Goal: Task Accomplishment & Management: Use online tool/utility

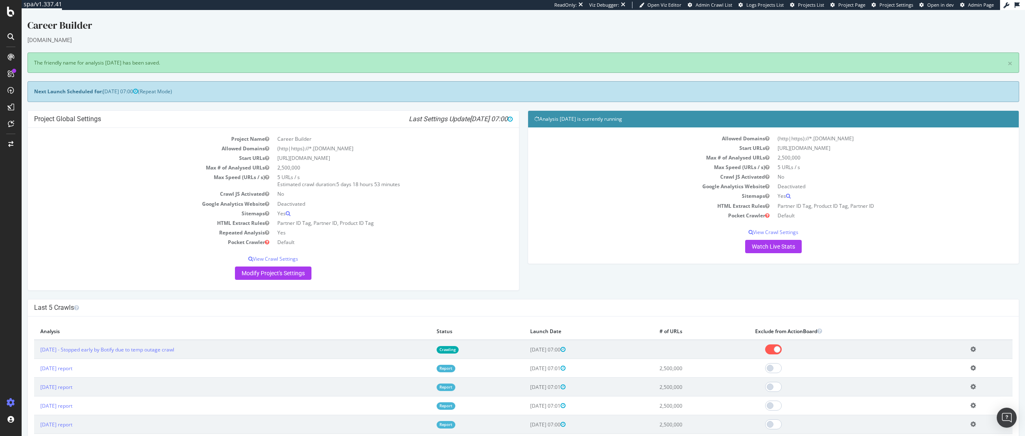
click at [201, 428] on td "[DATE] report" at bounding box center [232, 424] width 396 height 19
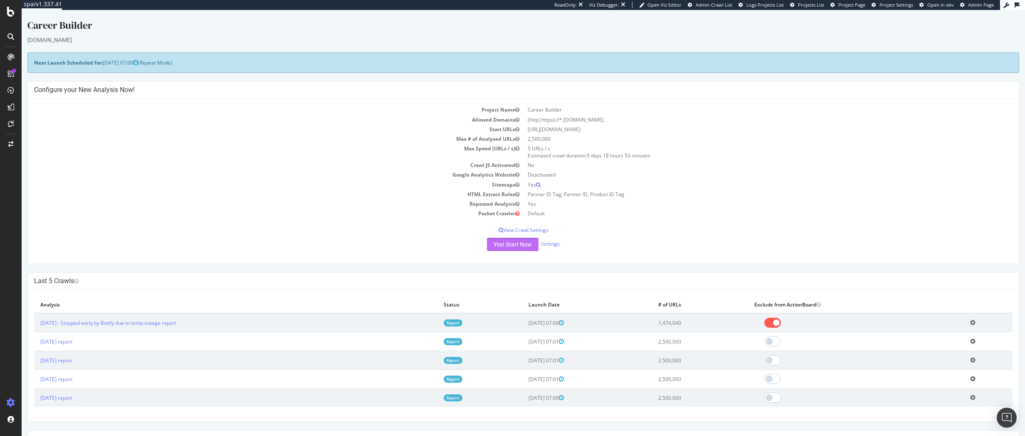
click at [508, 247] on button "Yes! Start Now" at bounding box center [513, 244] width 52 height 13
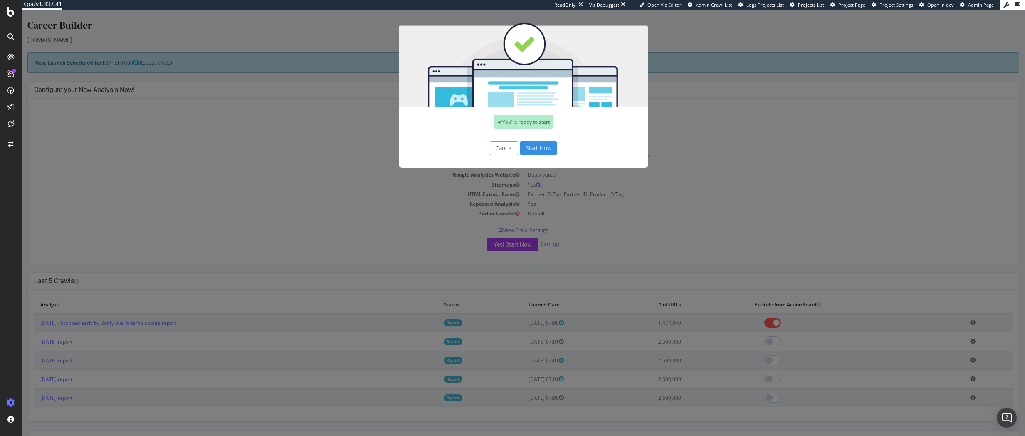
click at [542, 146] on button "Start Now" at bounding box center [538, 148] width 37 height 14
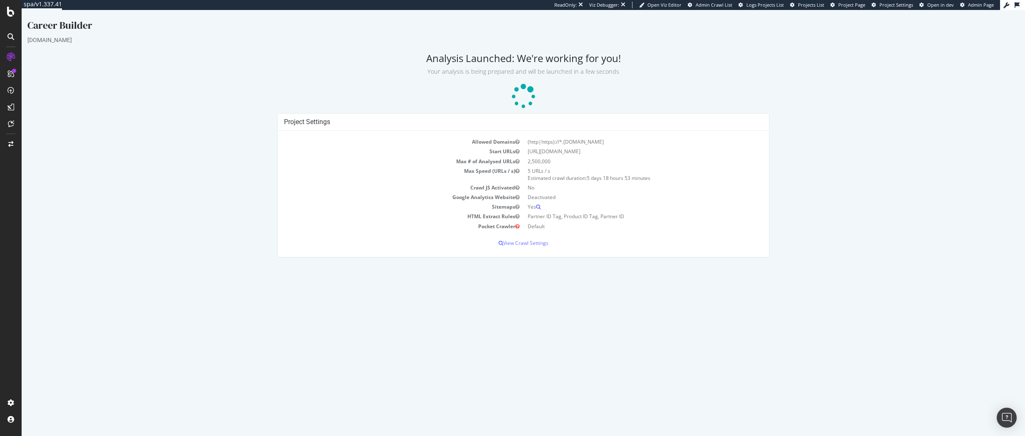
click at [1003, 151] on div "Project Settings Allowed Domains (http|https)://*.[DOMAIN_NAME] Start URLs [URL…" at bounding box center [523, 189] width 1001 height 152
